Goal: Find contact information: Find contact information

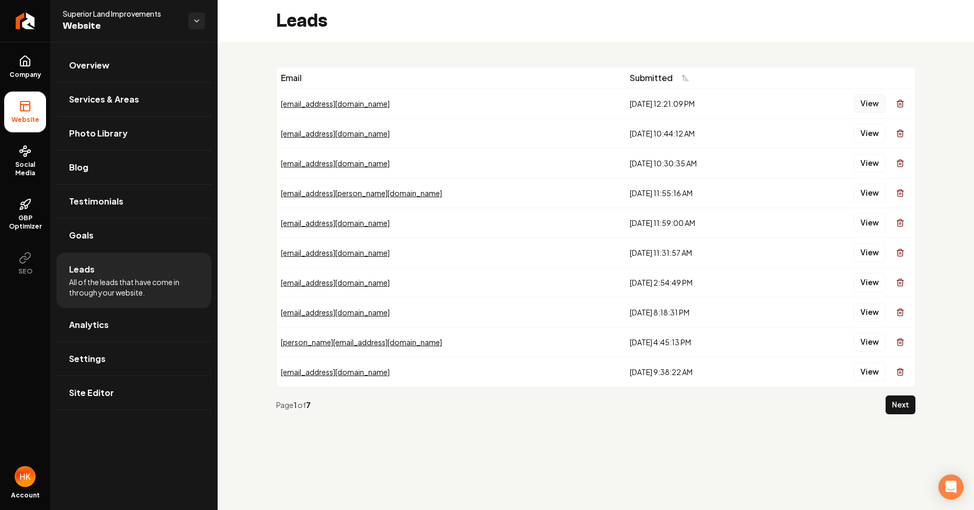
click at [878, 105] on button "View" at bounding box center [870, 103] width 32 height 19
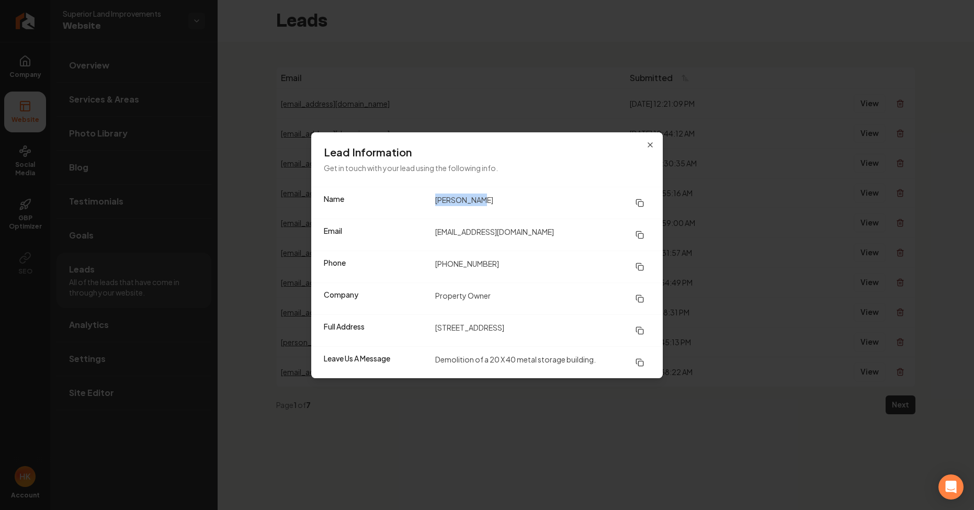
drag, startPoint x: 436, startPoint y: 200, endPoint x: 477, endPoint y: 197, distance: 41.4
click at [477, 197] on dd "[PERSON_NAME]" at bounding box center [542, 203] width 215 height 19
drag, startPoint x: 509, startPoint y: 233, endPoint x: 433, endPoint y: 234, distance: 76.9
click at [433, 234] on div "Email [EMAIL_ADDRESS][DOMAIN_NAME]" at bounding box center [486, 235] width 351 height 32
copy dd "[EMAIL_ADDRESS][DOMAIN_NAME]"
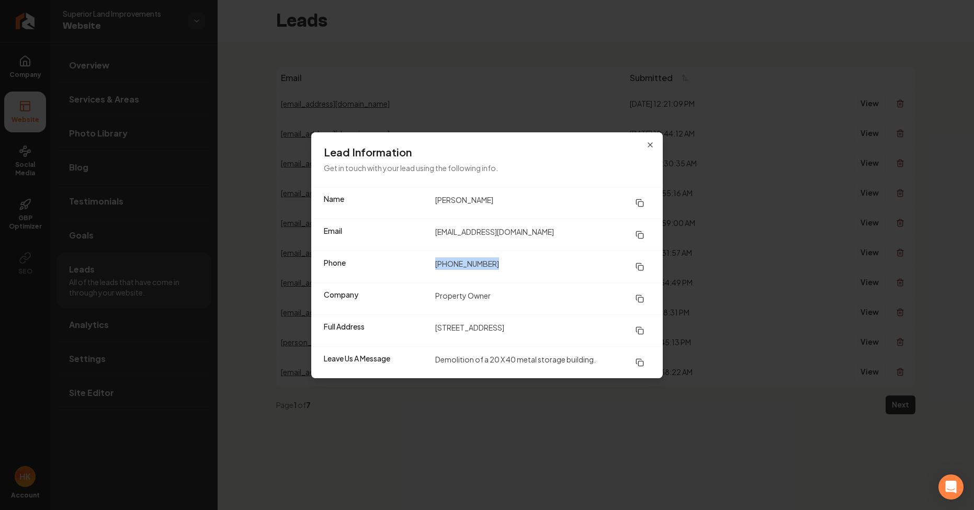
drag, startPoint x: 503, startPoint y: 264, endPoint x: 435, endPoint y: 260, distance: 68.6
click at [435, 260] on div "Phone [PHONE_NUMBER]" at bounding box center [486, 267] width 351 height 32
copy dd "[PHONE_NUMBER]"
drag, startPoint x: 590, startPoint y: 327, endPoint x: 437, endPoint y: 327, distance: 152.7
click at [437, 327] on dd "[STREET_ADDRESS]" at bounding box center [542, 330] width 215 height 19
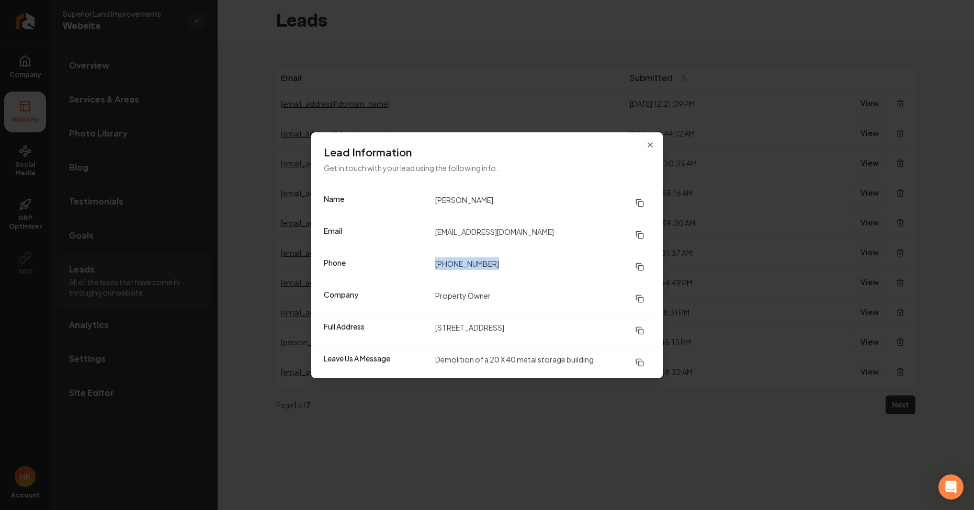
copy dd "[STREET_ADDRESS]"
